Goal: Information Seeking & Learning: Learn about a topic

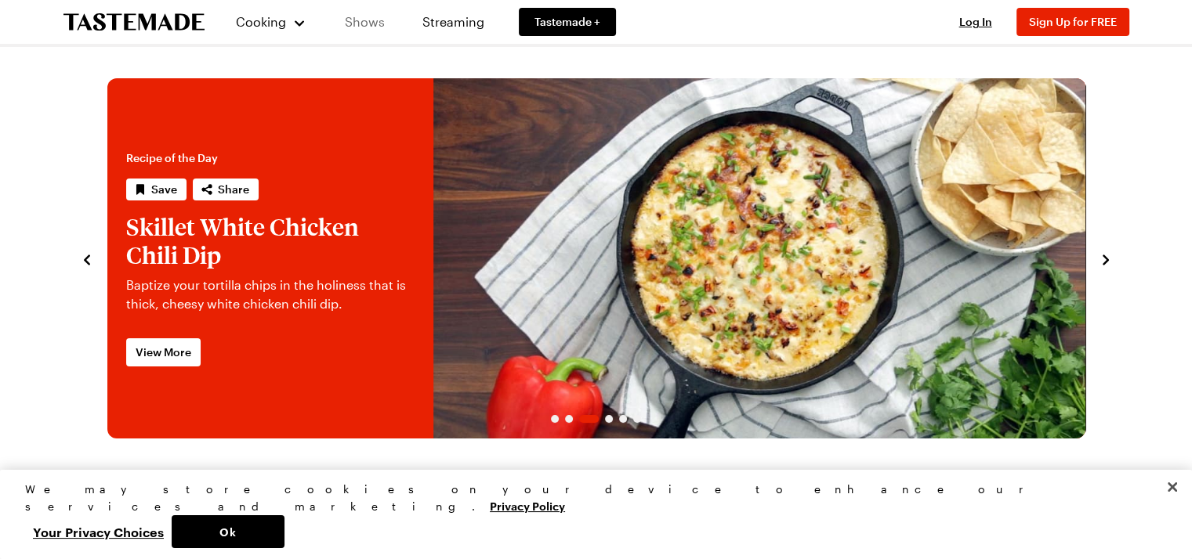
click at [340, 18] on link "Shows" at bounding box center [364, 22] width 71 height 44
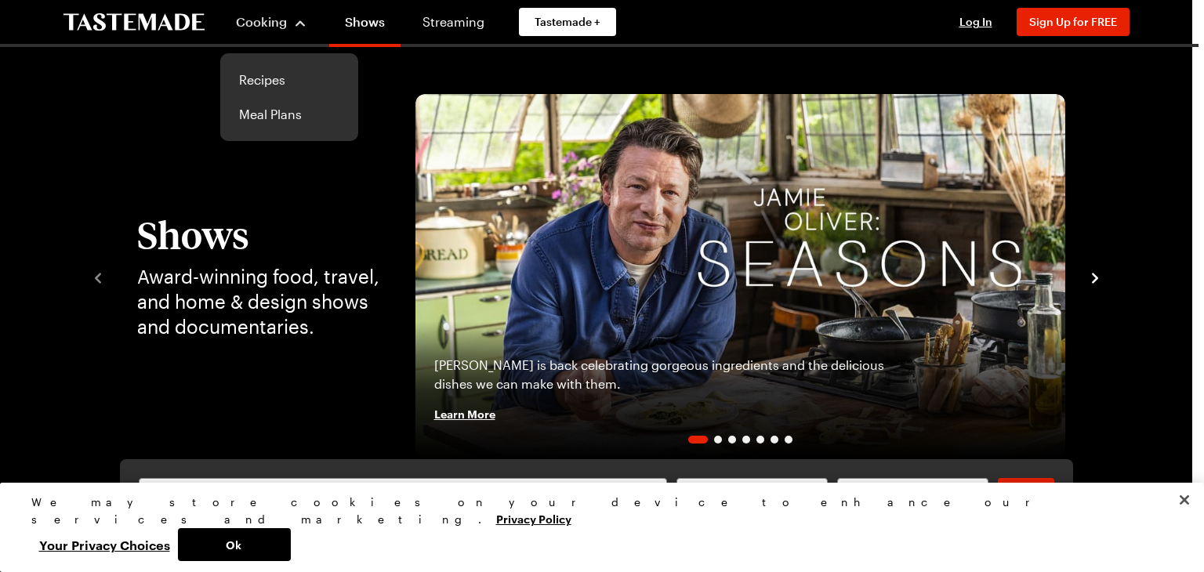
click at [267, 44] on div "Cooking Recipes Meal Plans" at bounding box center [271, 22] width 103 height 44
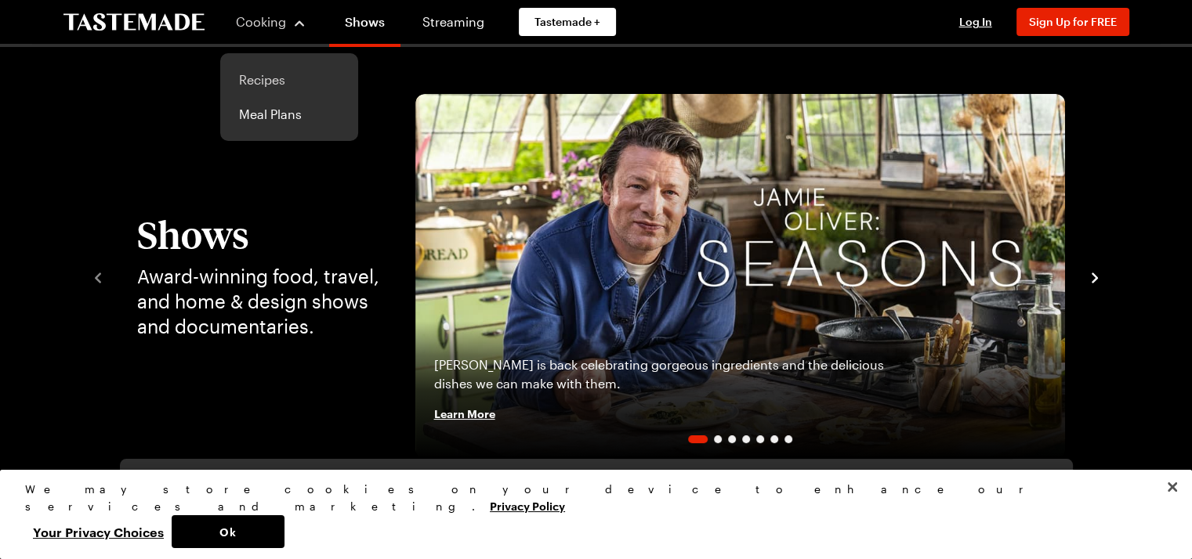
click at [267, 81] on link "Recipes" at bounding box center [289, 80] width 119 height 34
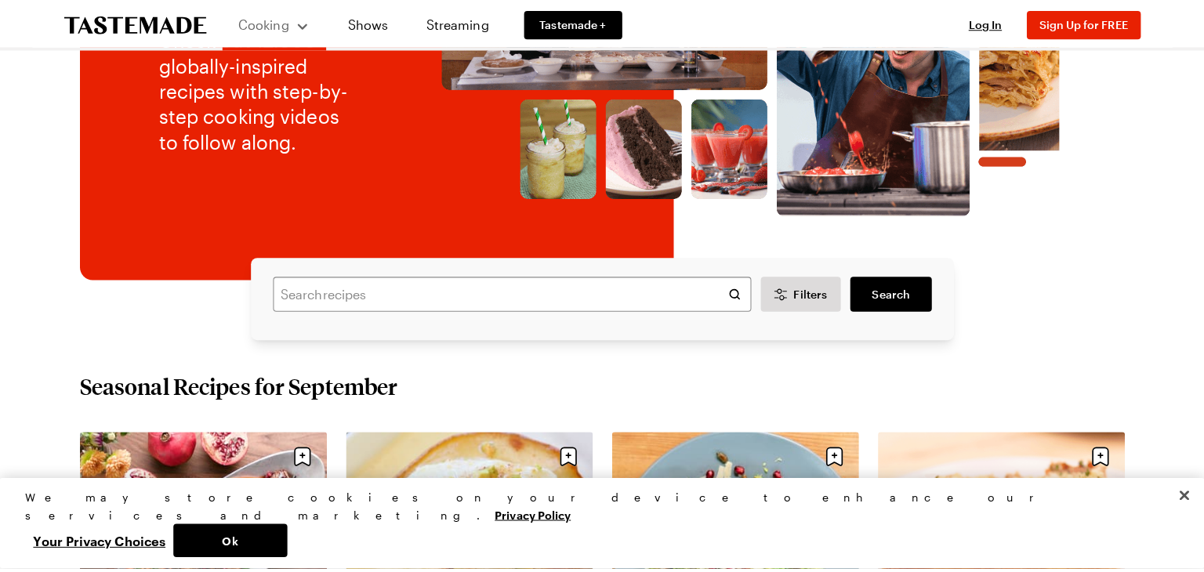
scroll to position [235, 0]
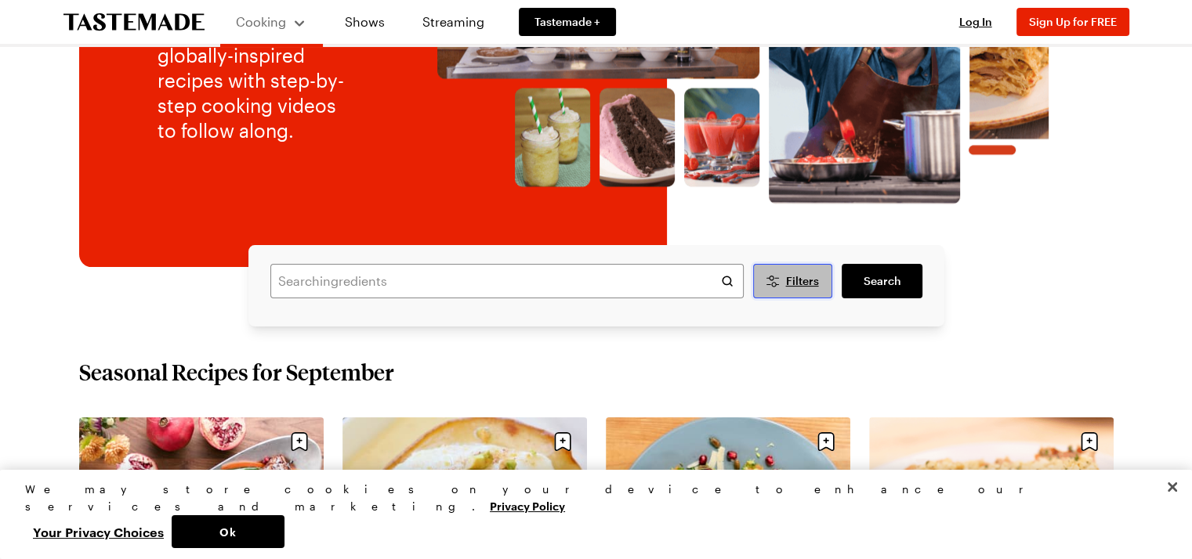
click at [798, 285] on span "Filters" at bounding box center [801, 281] width 33 height 16
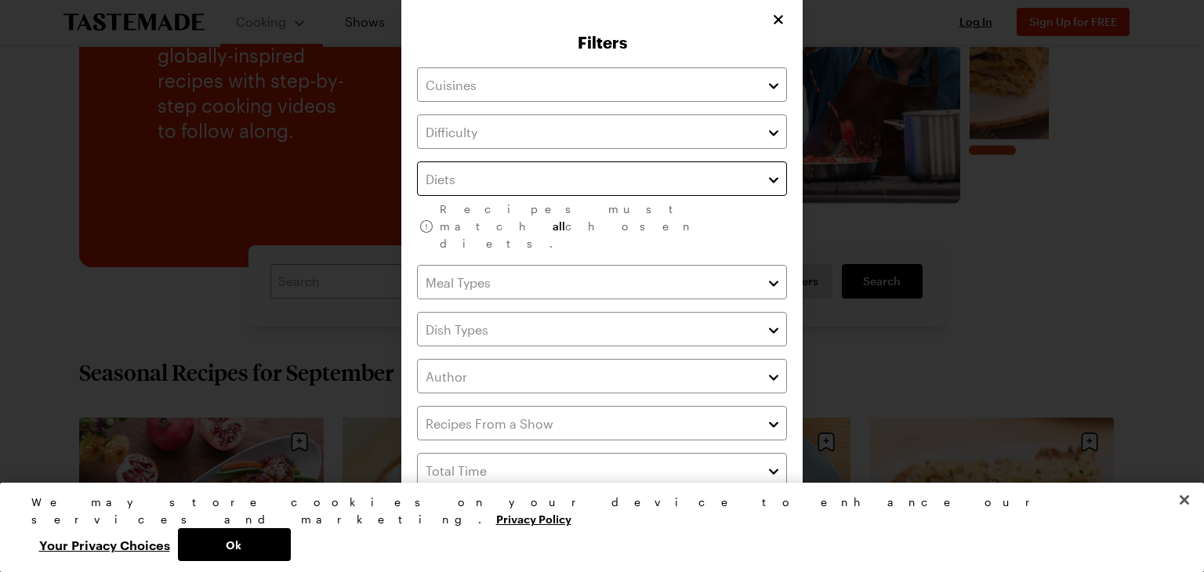
scroll to position [9, 0]
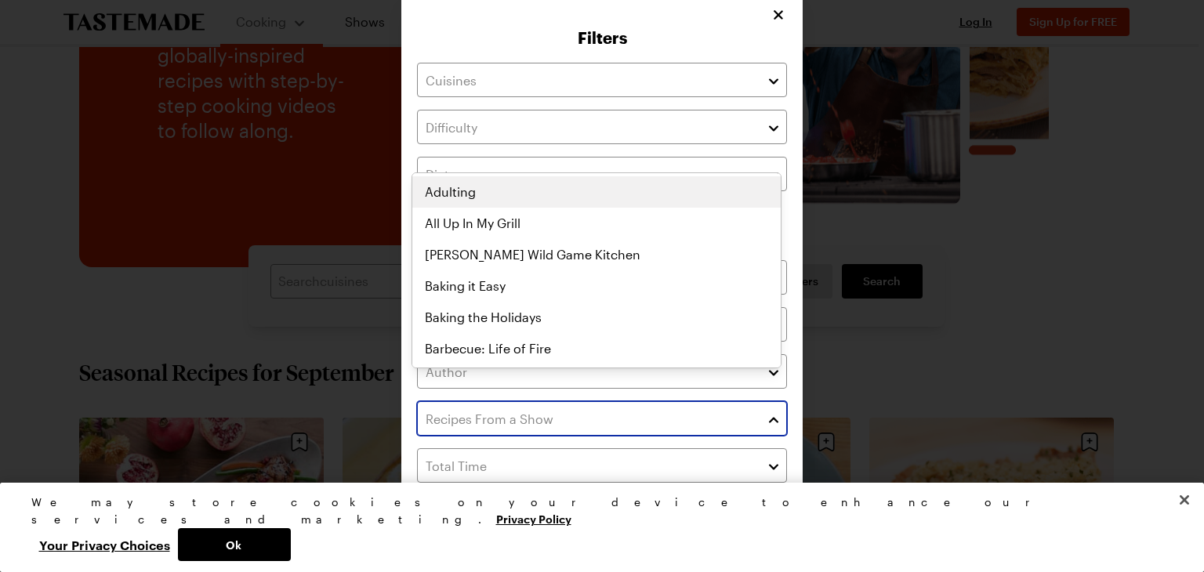
click at [768, 409] on button "button" at bounding box center [773, 418] width 14 height 19
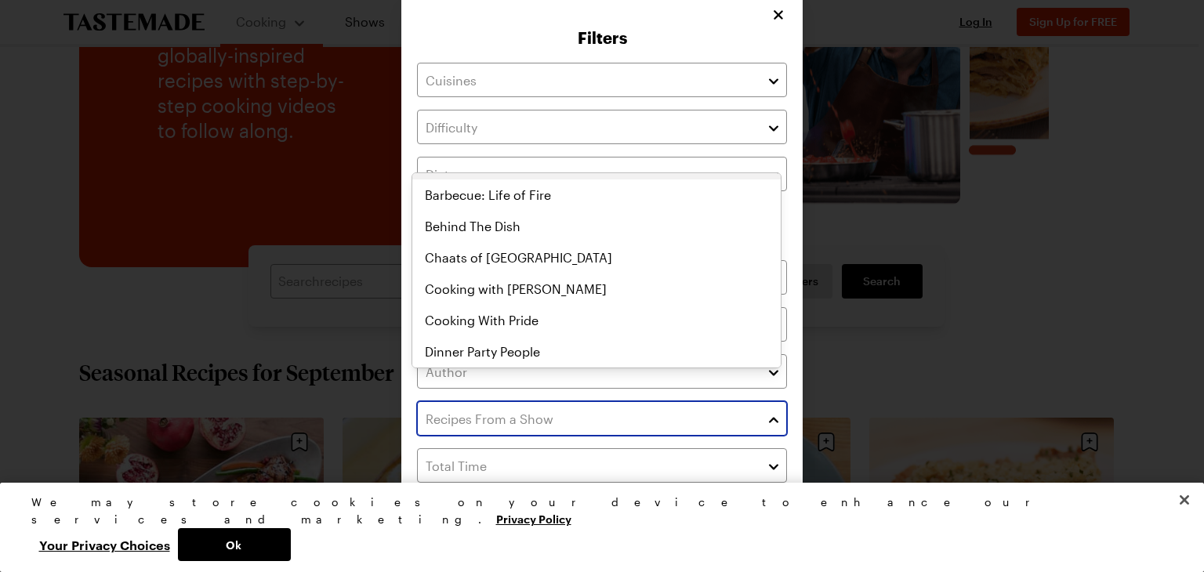
scroll to position [157, 0]
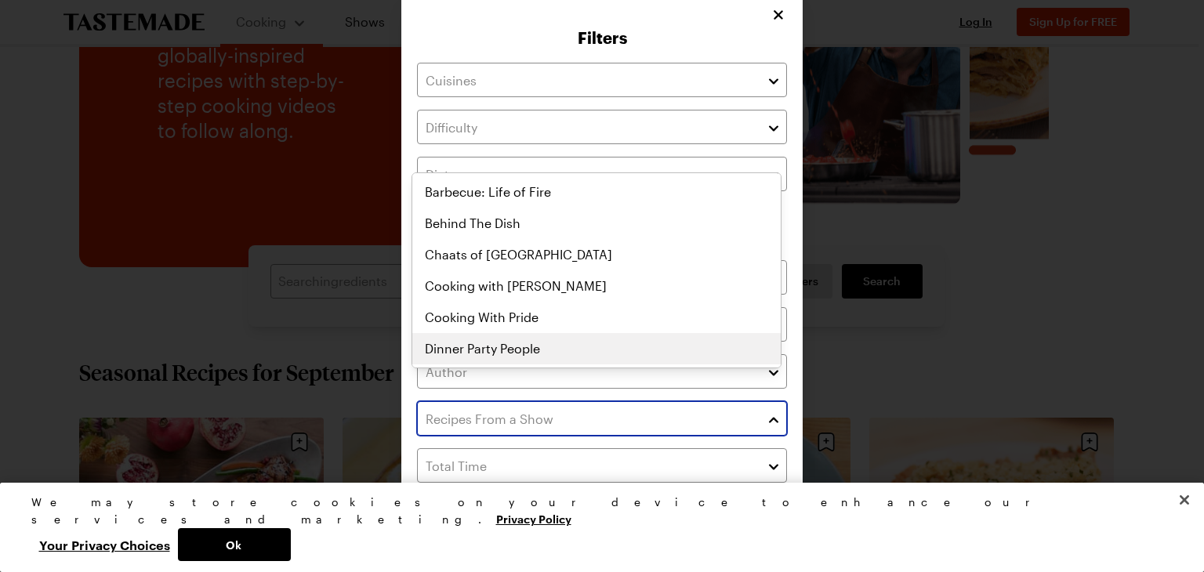
click at [538, 208] on div "Adulting All Up In My Grill Andrew Zimmern's Wild Game Kitchen Baking it Easy B…" at bounding box center [596, 114] width 368 height 188
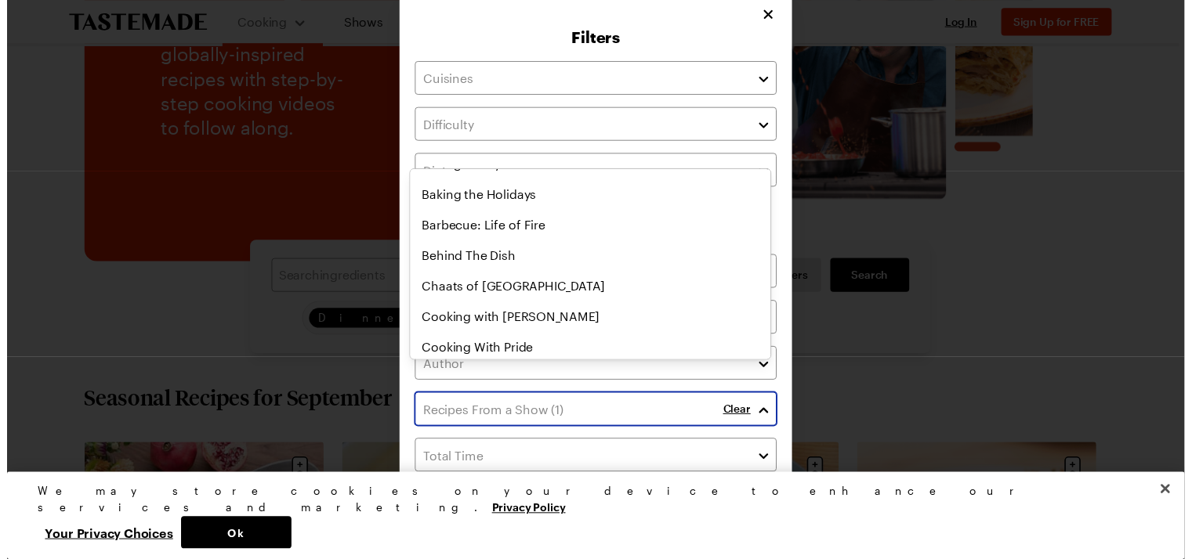
scroll to position [194, 0]
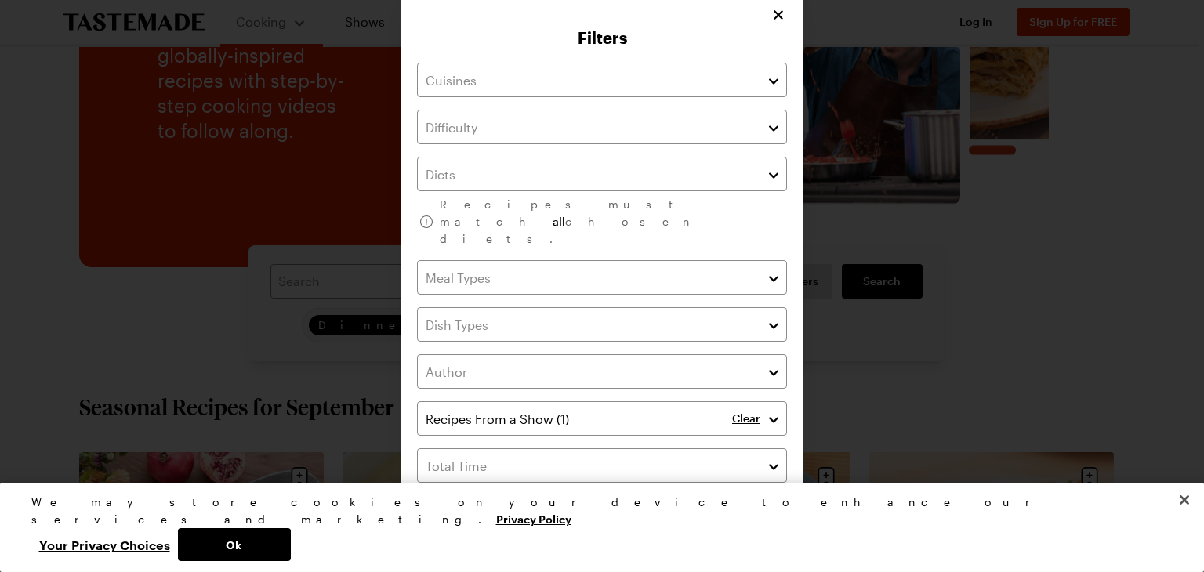
click at [915, 235] on div "Filters Recipes must match all chosen diets. Clear Has Video Has Video Clear Al…" at bounding box center [602, 298] width 1204 height 614
click at [291, 548] on button "Ok" at bounding box center [234, 544] width 113 height 33
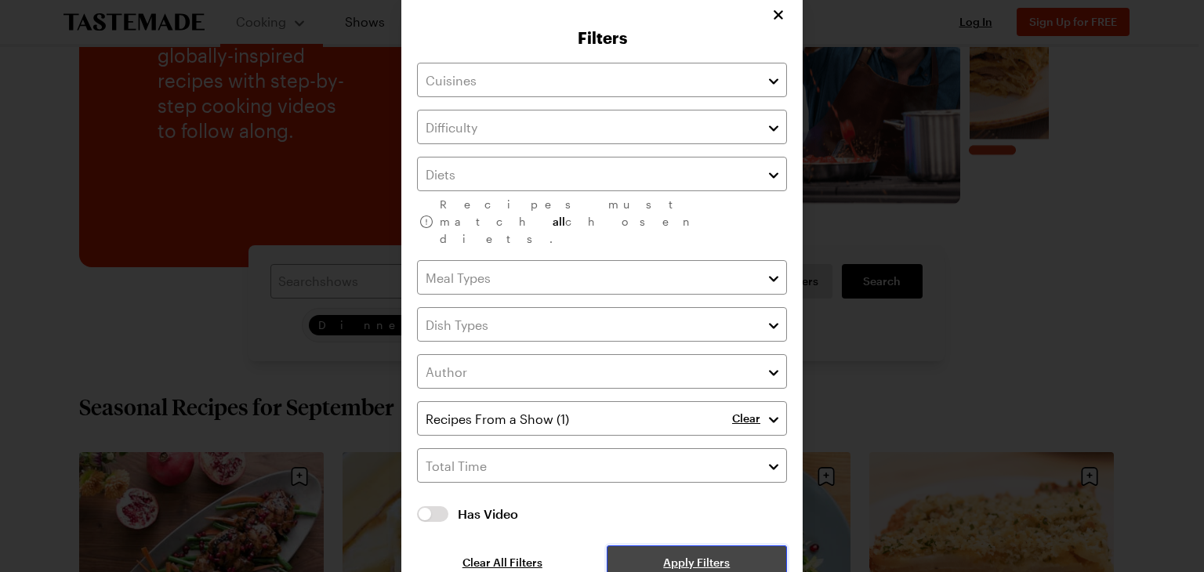
click at [699, 555] on span "Apply Filters" at bounding box center [696, 563] width 67 height 16
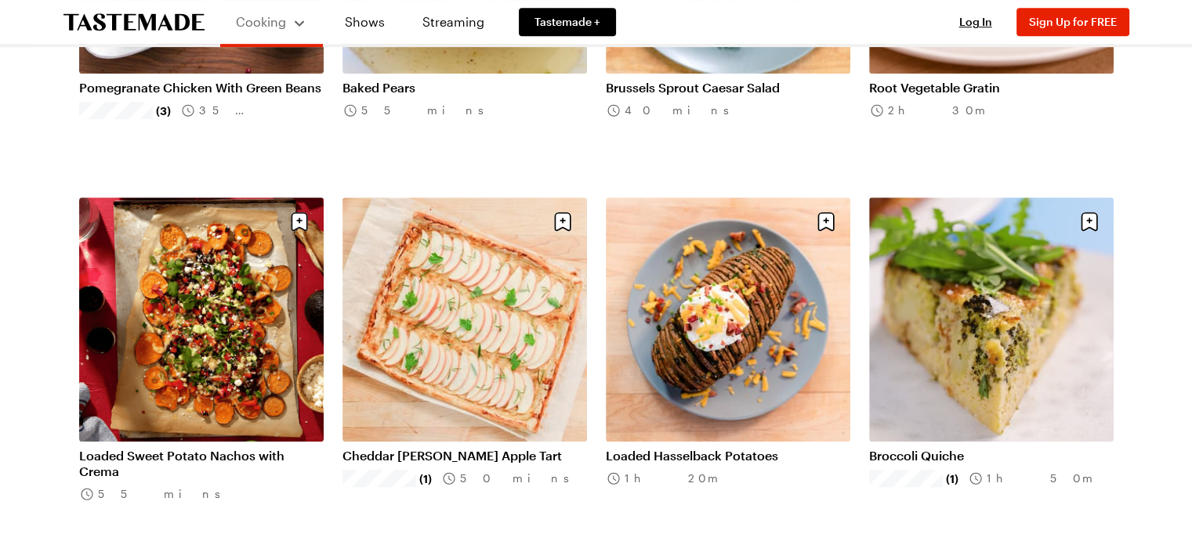
scroll to position [862, 0]
